Goal: Task Accomplishment & Management: Use online tool/utility

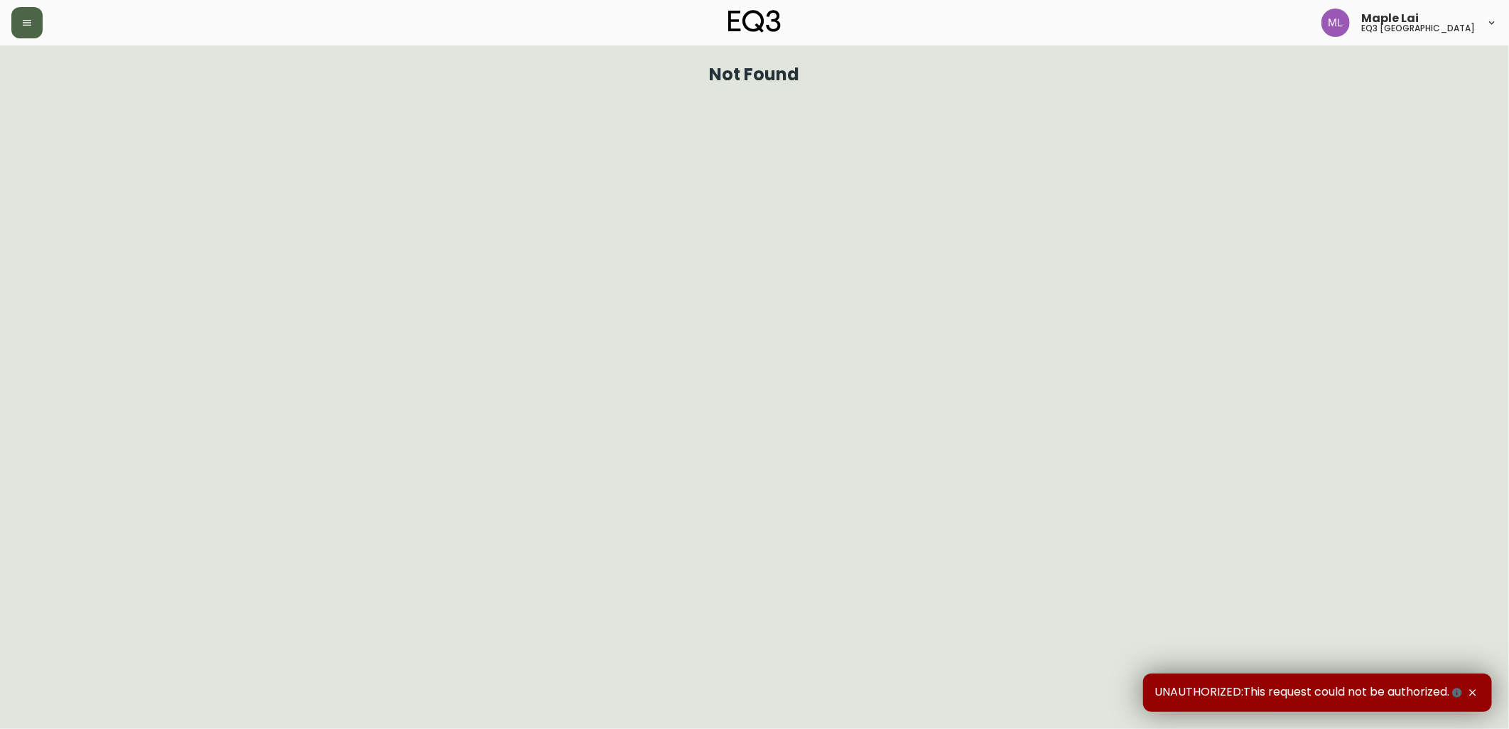
click at [41, 25] on div at bounding box center [258, 22] width 495 height 31
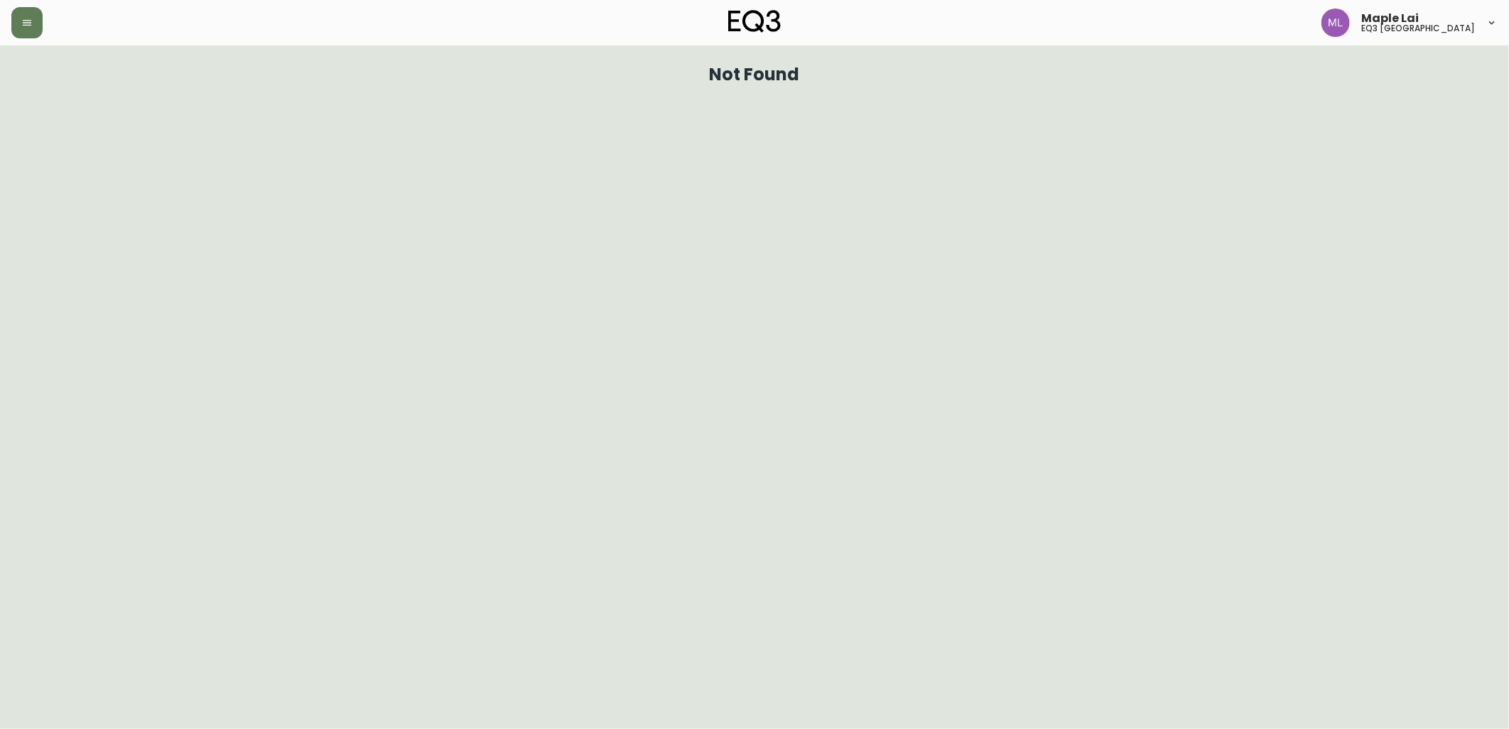
click at [52, 7] on div at bounding box center [258, 22] width 495 height 31
click at [48, 22] on div at bounding box center [258, 22] width 495 height 31
click at [29, 24] on icon "button" at bounding box center [26, 22] width 11 height 11
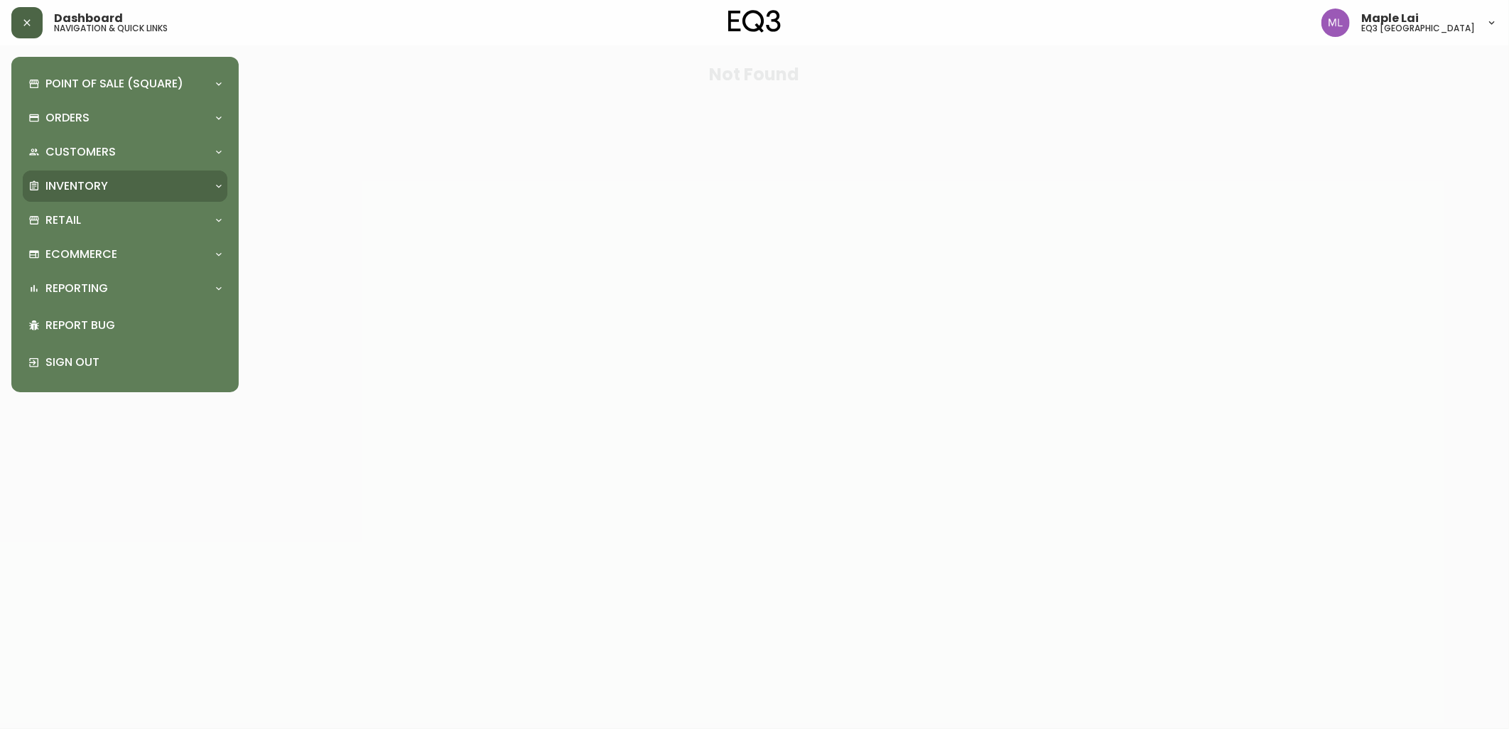
click at [85, 189] on p "Inventory" at bounding box center [76, 186] width 63 height 16
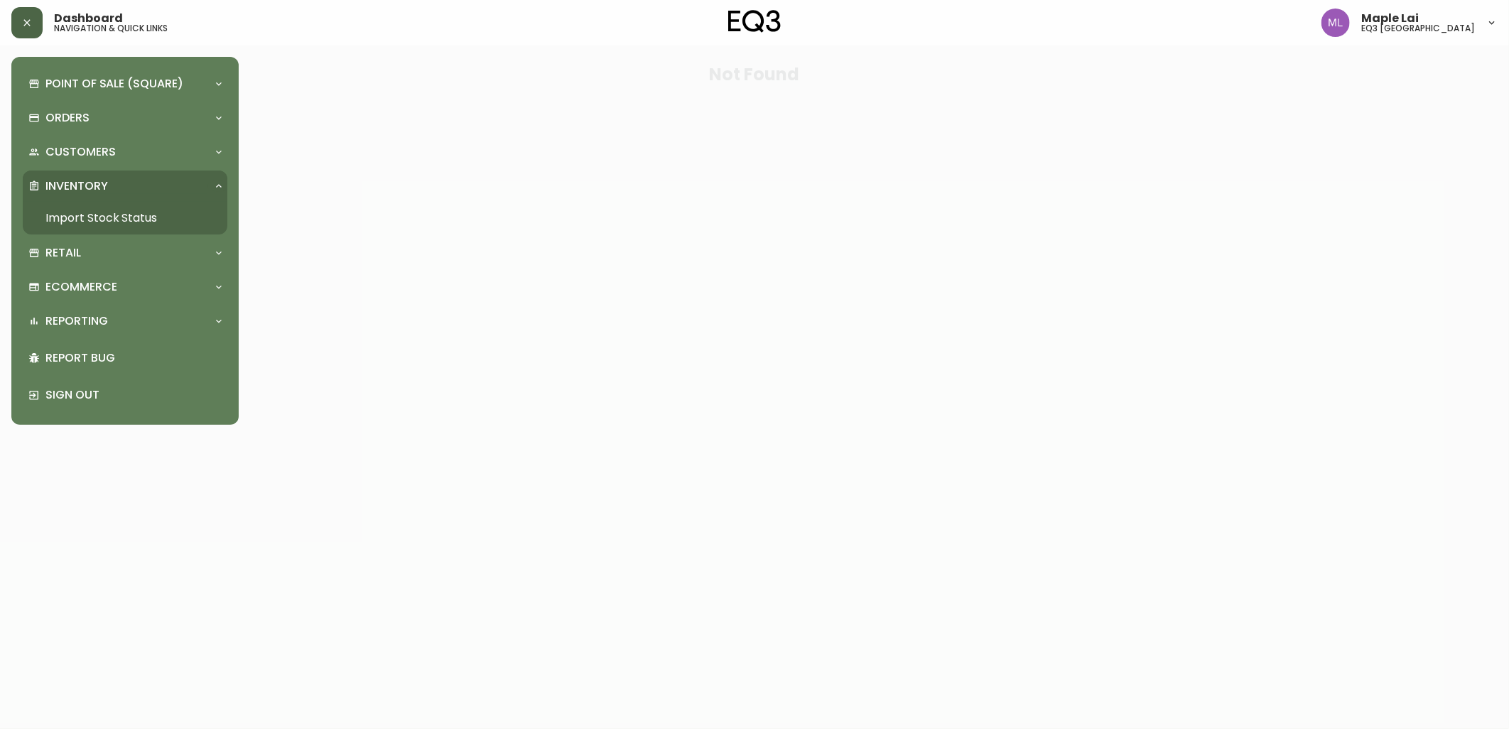
click at [94, 215] on link "Import Stock Status" at bounding box center [125, 218] width 205 height 33
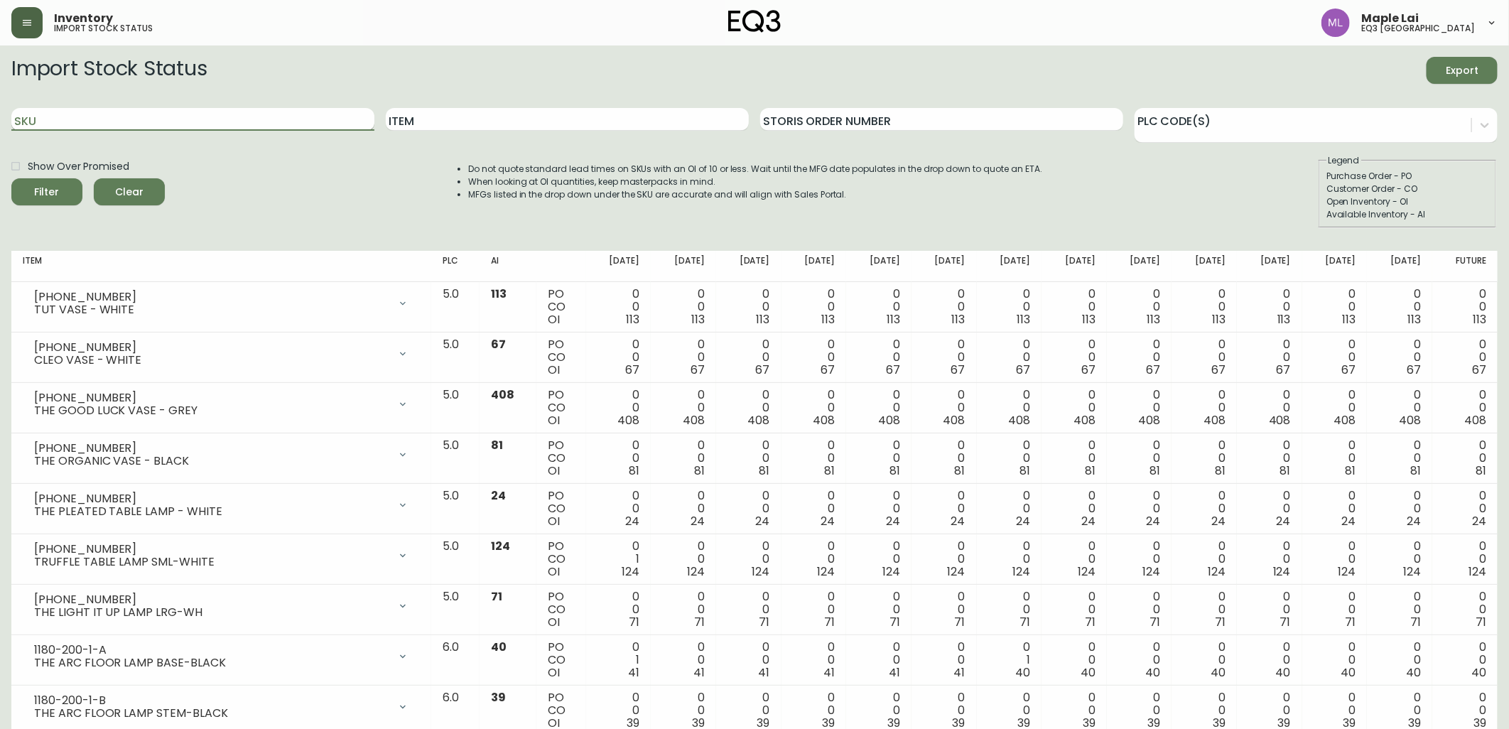
click at [166, 116] on input "SKU" at bounding box center [192, 119] width 363 height 23
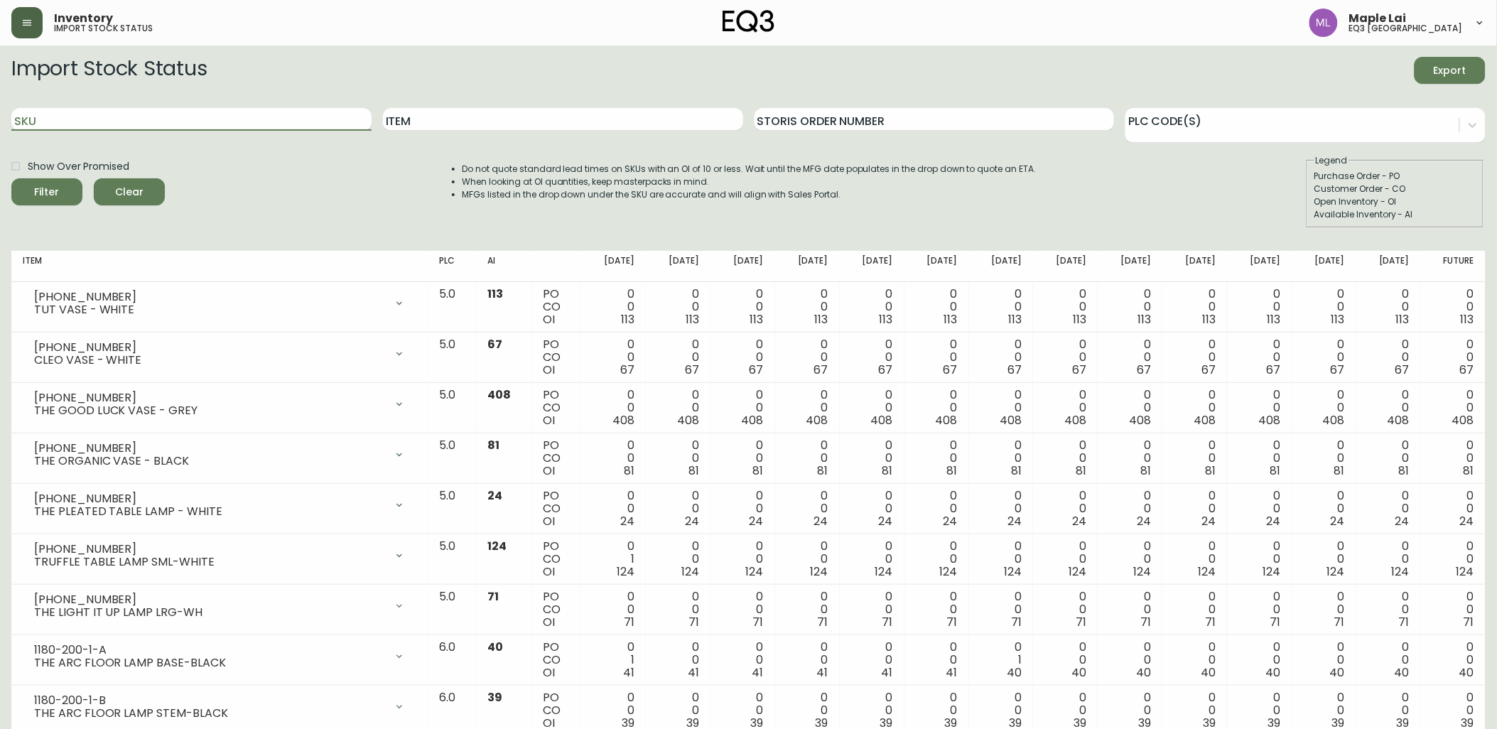
paste input "3060-223-13"
type input "3060-223-13"
click at [11, 178] on button "Filter" at bounding box center [46, 191] width 71 height 27
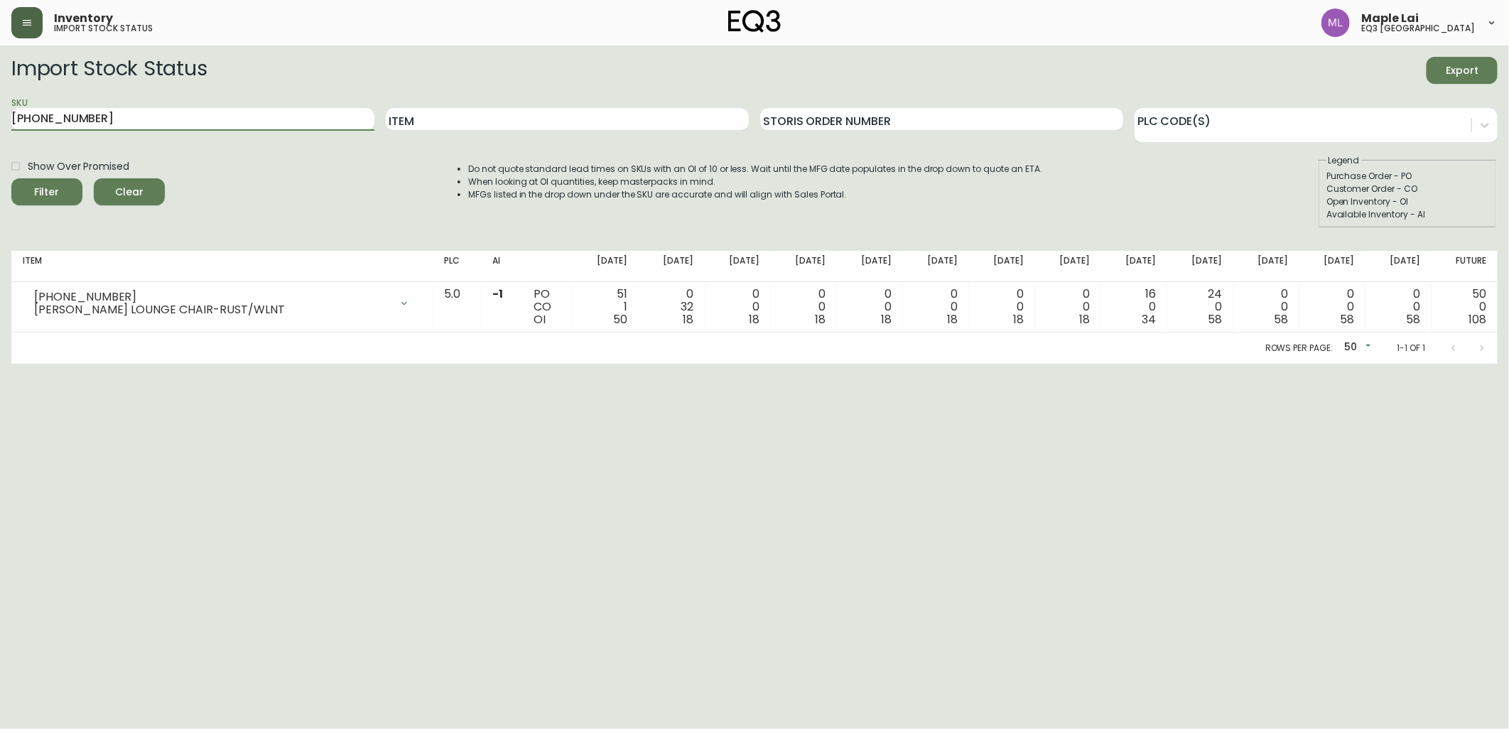
click at [460, 332] on div "Rows per page: 50 50 1-1 of 1" at bounding box center [754, 347] width 1486 height 31
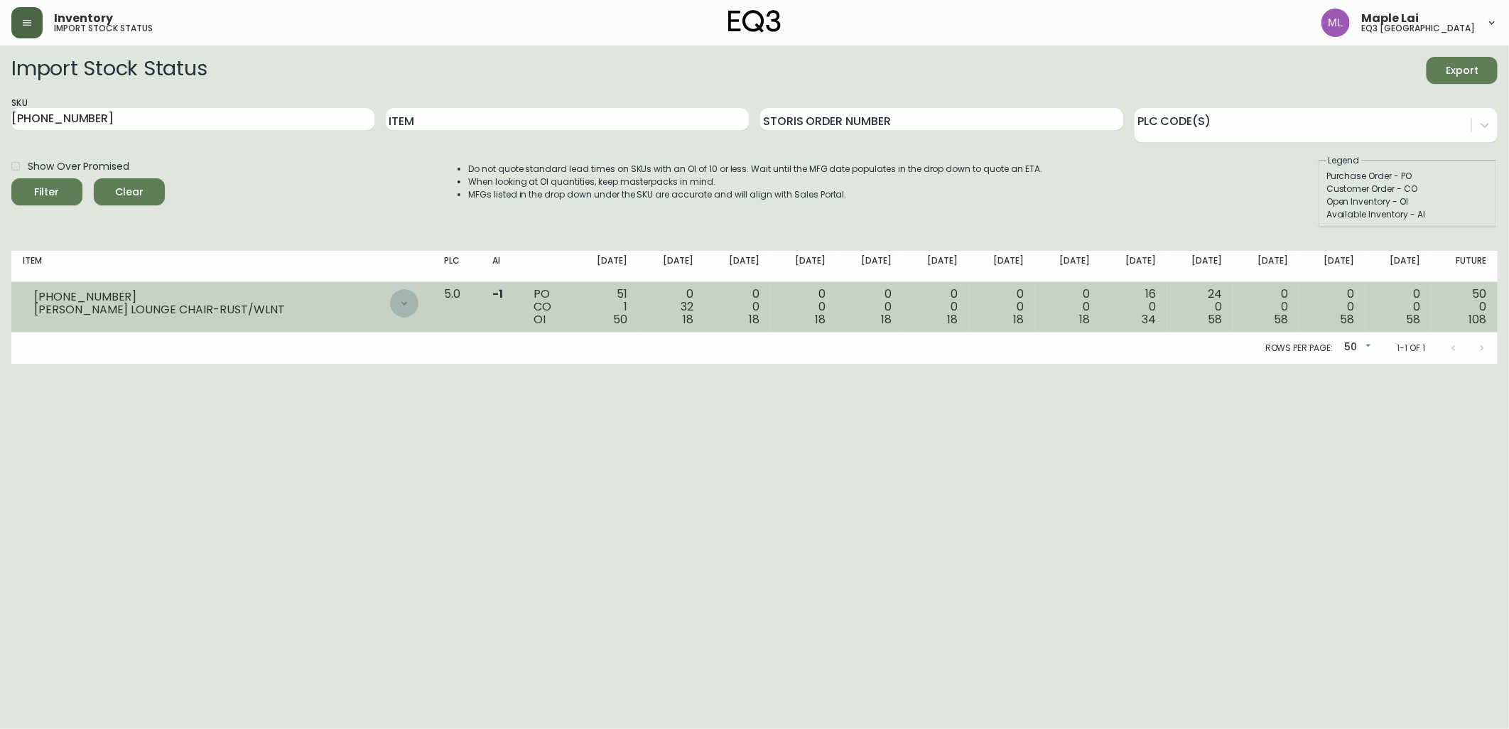
click at [410, 307] on icon at bounding box center [404, 303] width 11 height 11
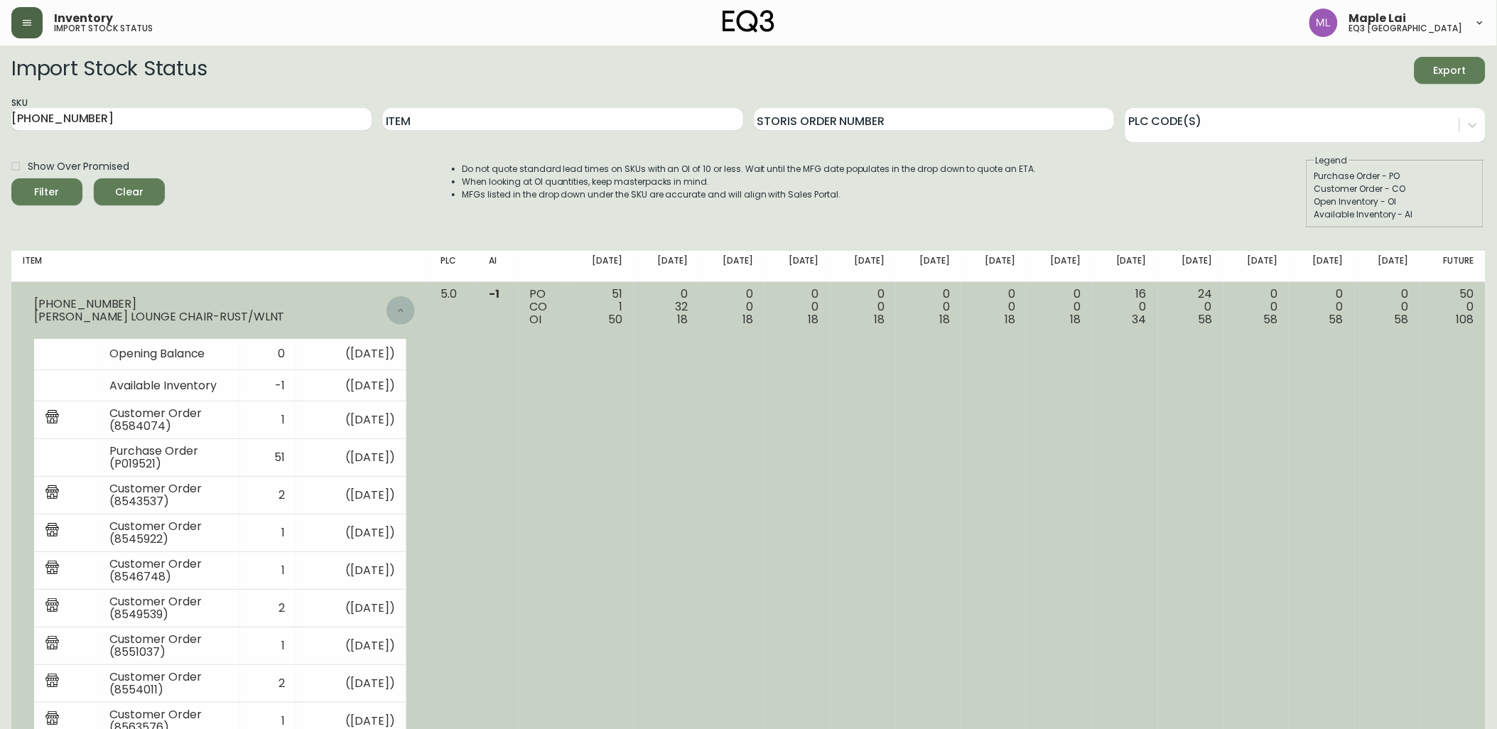
click at [406, 307] on icon at bounding box center [400, 310] width 11 height 11
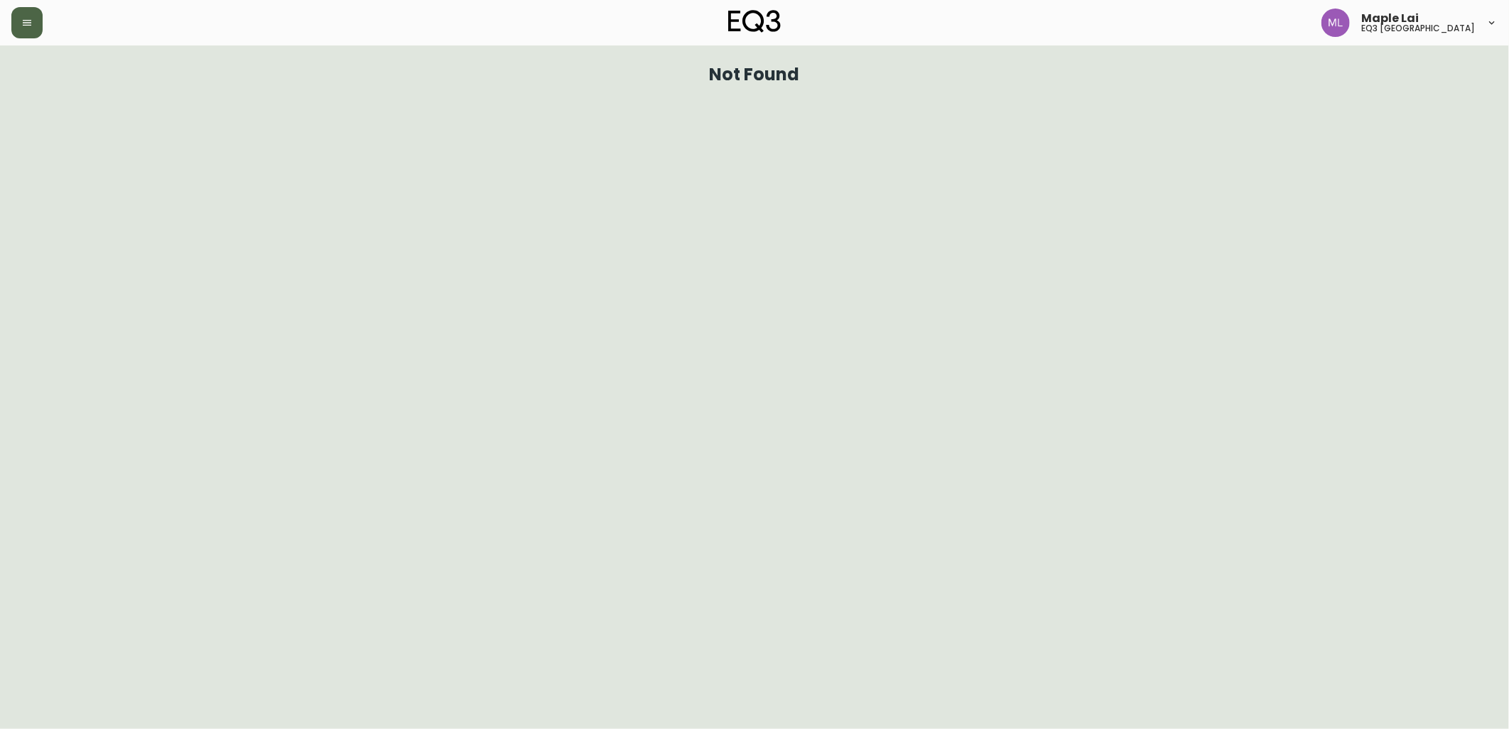
drag, startPoint x: 3, startPoint y: 36, endPoint x: 20, endPoint y: 32, distance: 17.6
click at [4, 36] on header "Maple Lai eq3 [GEOGRAPHIC_DATA]" at bounding box center [754, 22] width 1509 height 45
click at [21, 31] on button "button" at bounding box center [26, 22] width 31 height 31
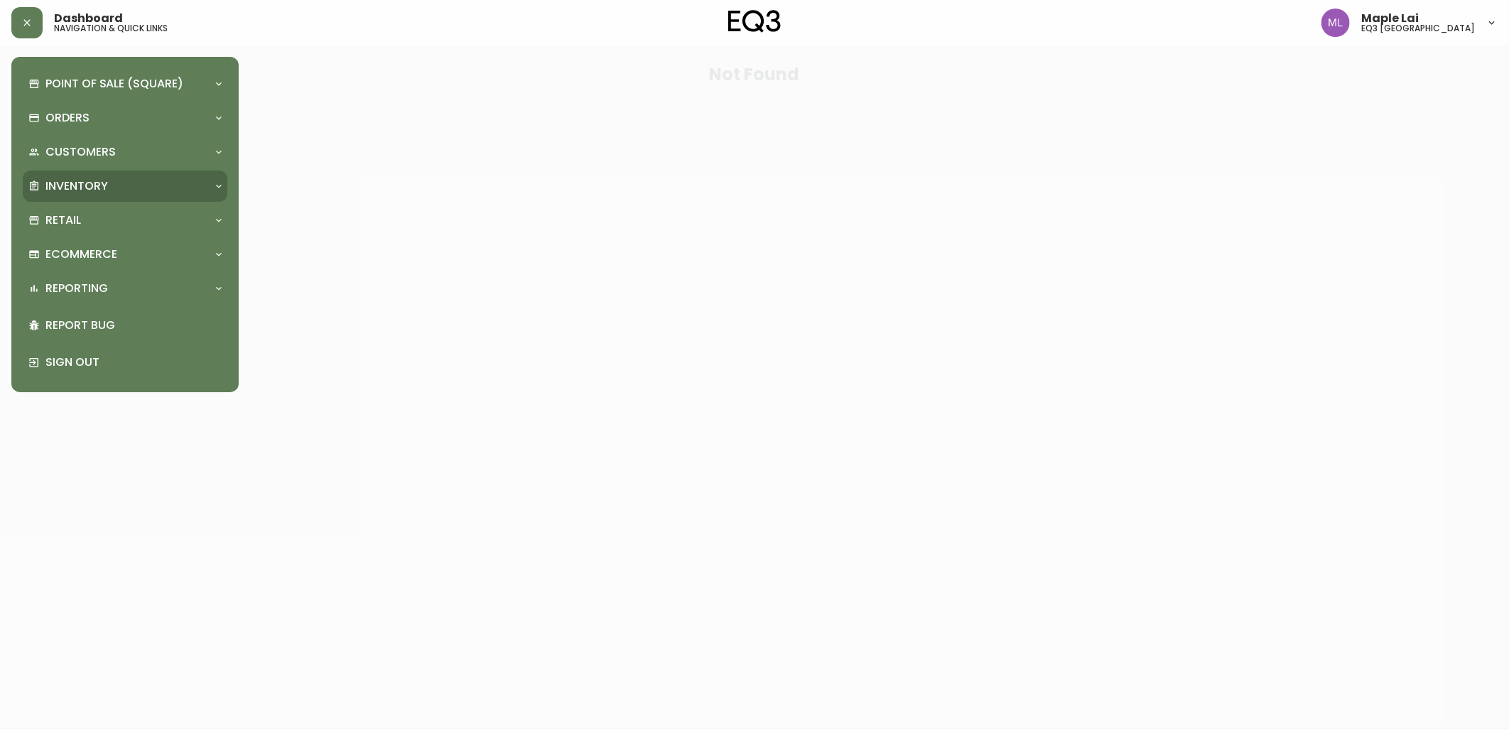
click at [150, 195] on div "Inventory" at bounding box center [125, 186] width 205 height 31
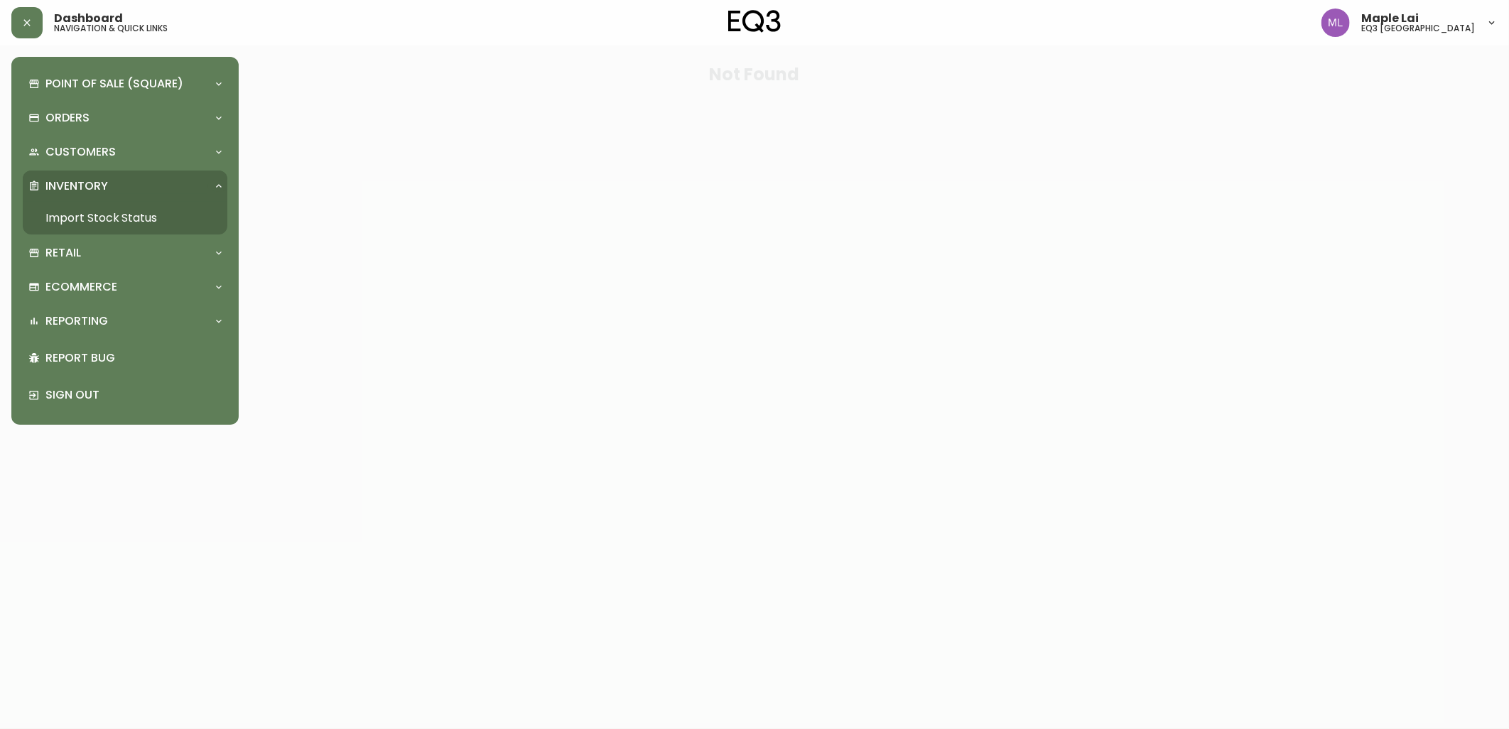
click at [146, 221] on link "Import Stock Status" at bounding box center [125, 218] width 205 height 33
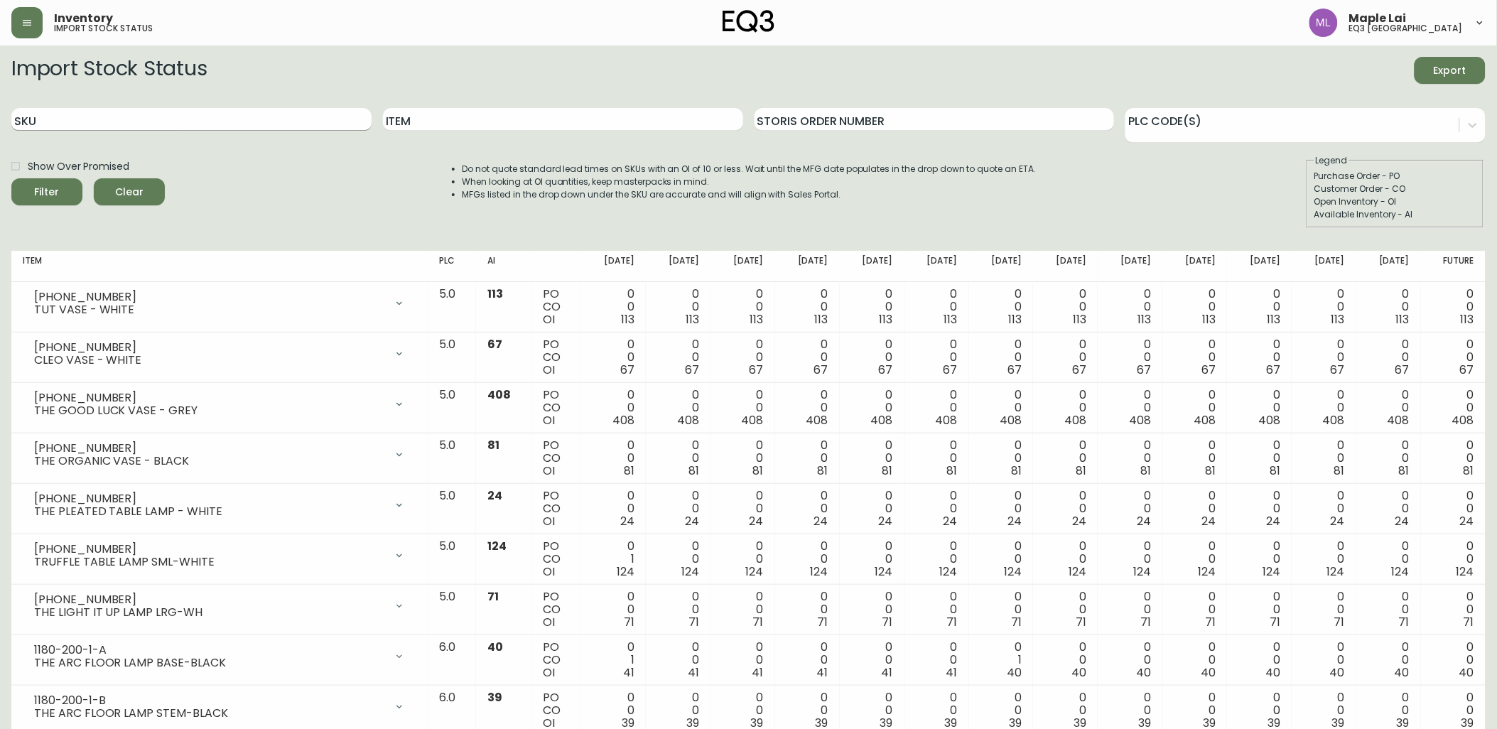
click at [200, 124] on input "SKU" at bounding box center [191, 119] width 360 height 23
click at [519, 108] on input "Item" at bounding box center [563, 119] width 360 height 23
click at [519, 114] on input "Item" at bounding box center [563, 119] width 360 height 23
type input "GROW"
click at [11, 178] on button "Filter" at bounding box center [46, 191] width 71 height 27
